Goal: Information Seeking & Learning: Learn about a topic

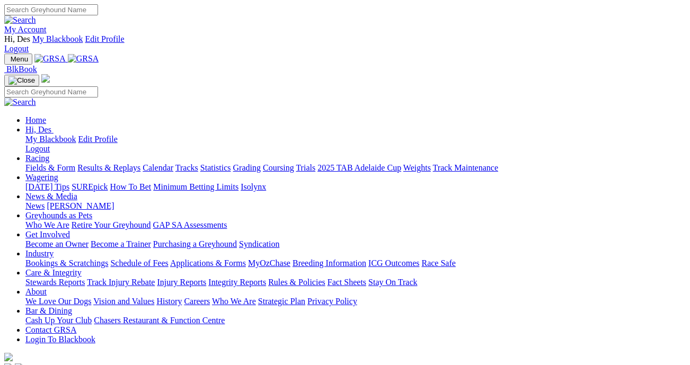
click at [141, 163] on link "Results & Replays" at bounding box center [108, 167] width 63 height 9
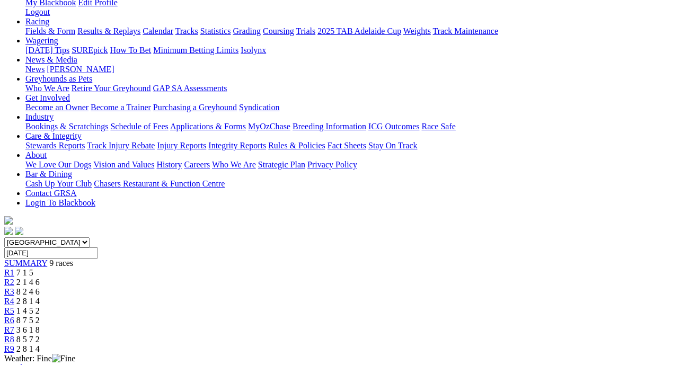
scroll to position [156, 0]
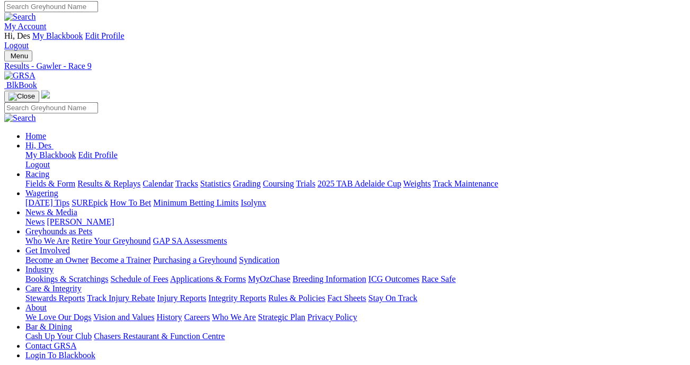
scroll to position [3, 0]
click at [32, 179] on link "Fields & Form" at bounding box center [50, 183] width 50 height 9
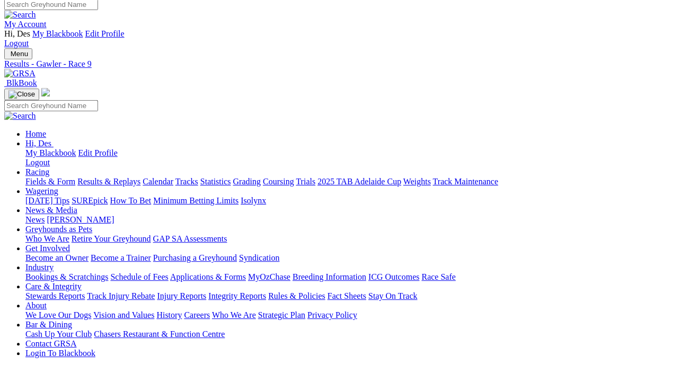
scroll to position [6, 0]
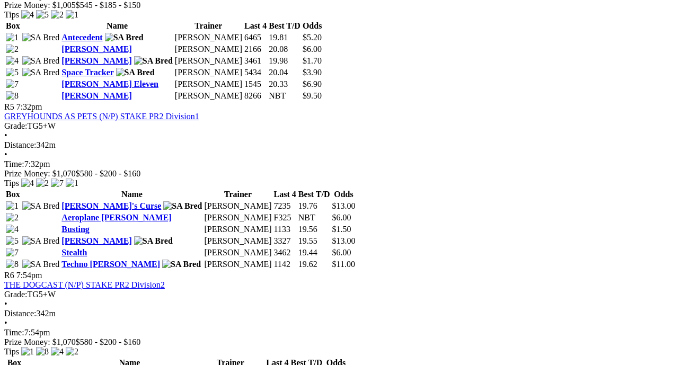
scroll to position [1181, 0]
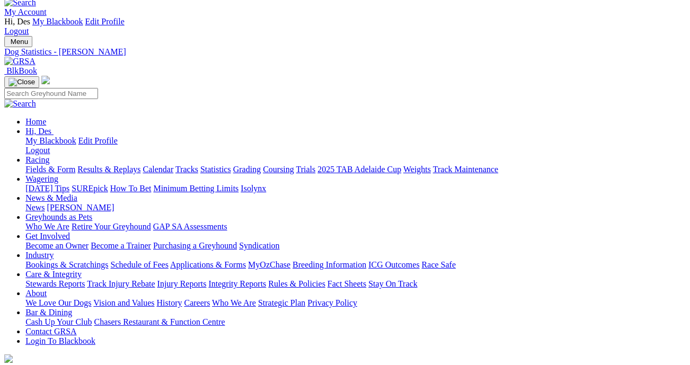
scroll to position [19, 2]
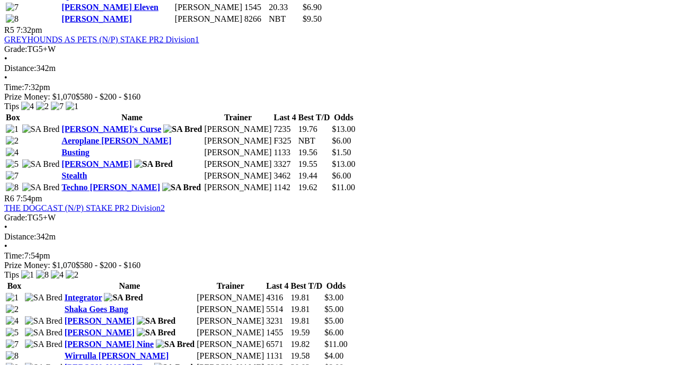
scroll to position [1242, 0]
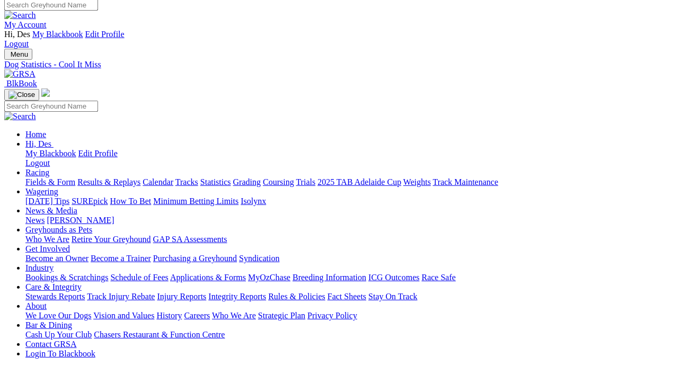
scroll to position [5, 0]
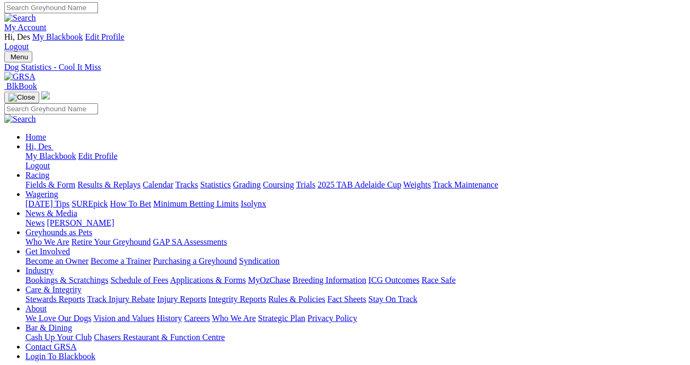
click at [50, 180] on link "Fields & Form" at bounding box center [50, 184] width 50 height 9
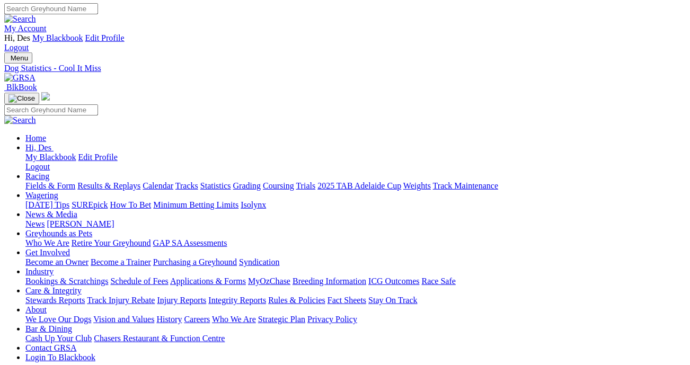
scroll to position [0, 0]
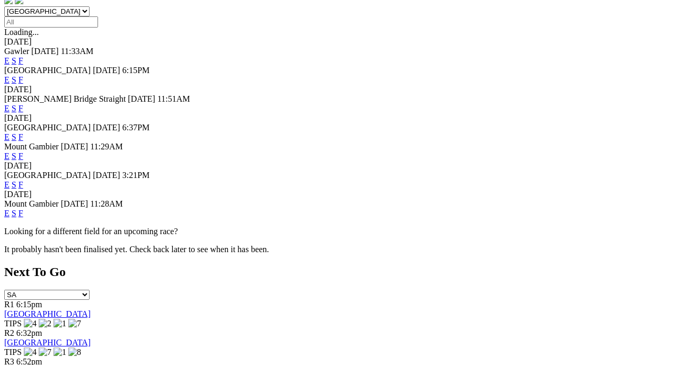
scroll to position [407, 0]
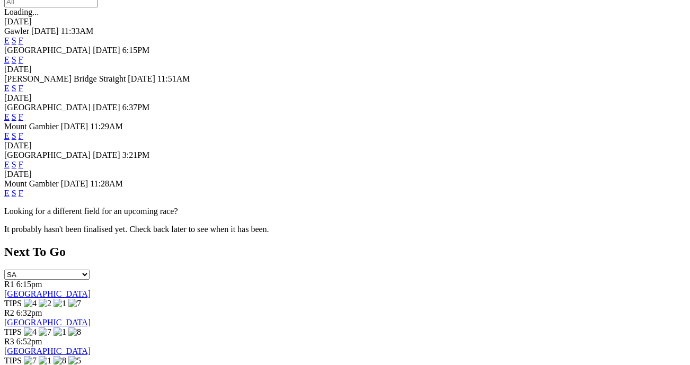
click at [23, 160] on link "F" at bounding box center [21, 164] width 5 height 9
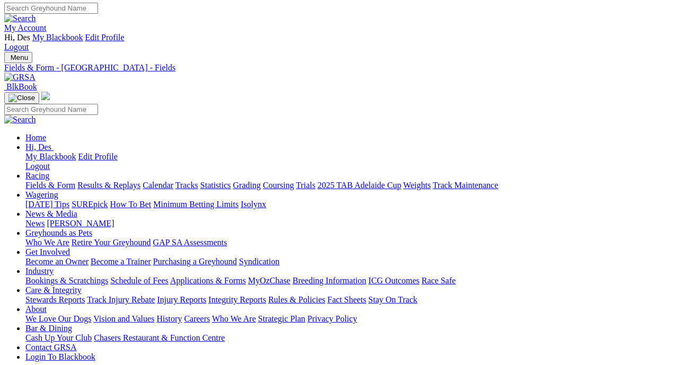
scroll to position [1, 6]
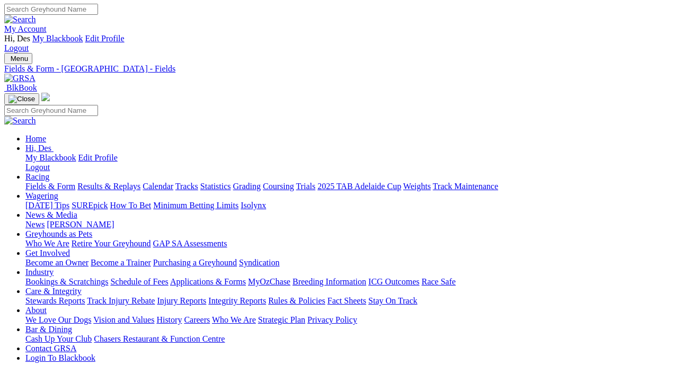
click at [266, 296] on link "Integrity Reports" at bounding box center [237, 300] width 58 height 9
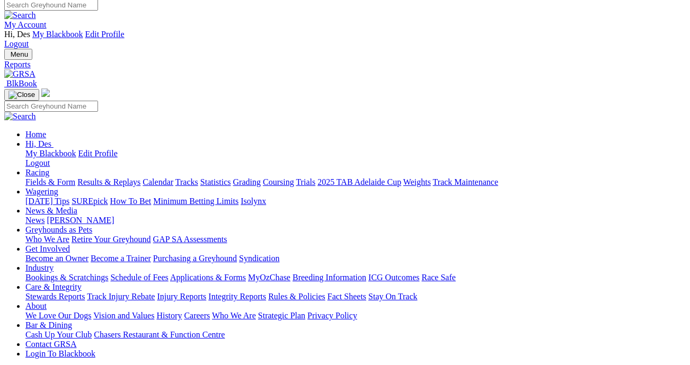
scroll to position [5, 0]
